Goal: Navigation & Orientation: Find specific page/section

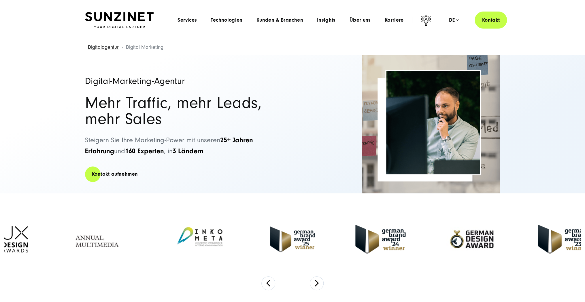
click at [393, 277] on button "Alle ablehnen" at bounding box center [397, 277] width 44 height 13
click at [231, 19] on span "Technologien" at bounding box center [227, 20] width 32 height 6
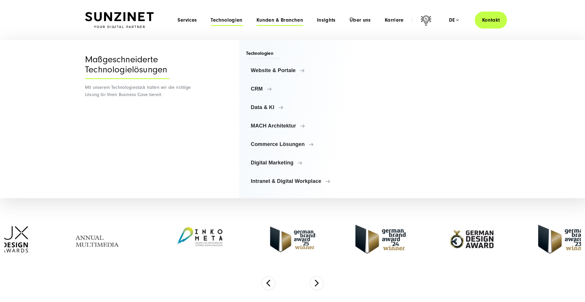
click at [269, 21] on span "Kunden & Branchen" at bounding box center [280, 20] width 47 height 6
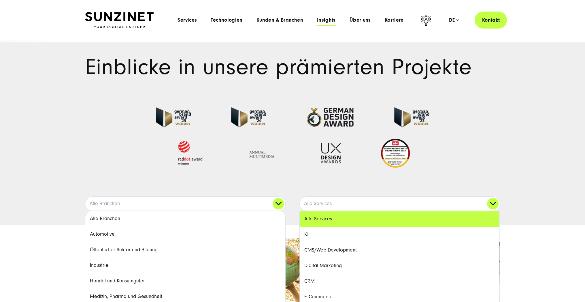
click at [329, 19] on span "Insights" at bounding box center [326, 20] width 19 height 6
